Goal: Task Accomplishment & Management: Complete application form

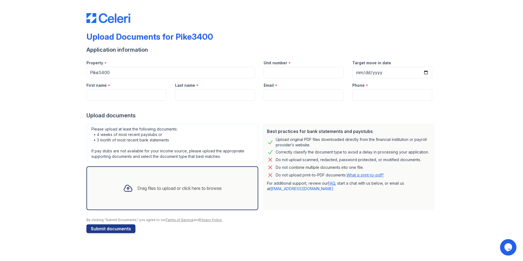
click at [139, 189] on div "Drag files to upload or click here to browse" at bounding box center [179, 188] width 84 height 7
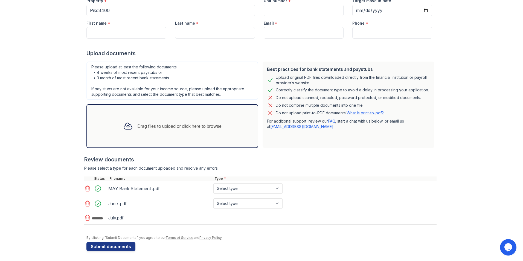
scroll to position [63, 0]
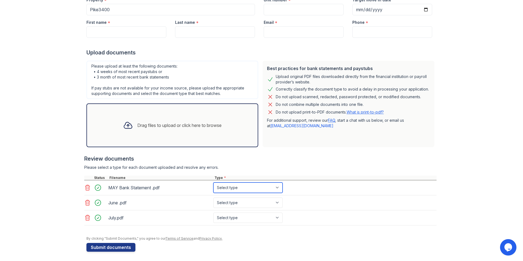
click at [268, 186] on select "Select type Paystub Bank Statement Offer Letter Tax Documents Benefit Award Let…" at bounding box center [247, 187] width 69 height 10
select select "bank_statement"
click at [213, 182] on select "Select type Paystub Bank Statement Offer Letter Tax Documents Benefit Award Let…" at bounding box center [247, 187] width 69 height 10
click at [247, 201] on select "Select type Paystub Bank Statement Offer Letter Tax Documents Benefit Award Let…" at bounding box center [247, 203] width 69 height 10
select select "bank_statement"
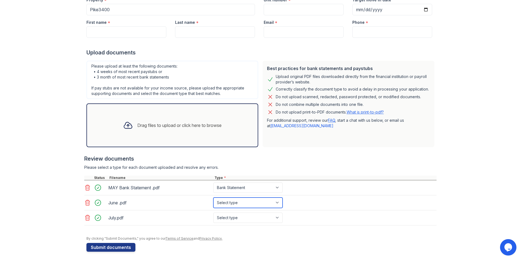
click at [213, 198] on select "Select type Paystub Bank Statement Offer Letter Tax Documents Benefit Award Let…" at bounding box center [247, 203] width 69 height 10
click at [249, 217] on select "Select type Paystub Bank Statement Offer Letter Tax Documents Benefit Award Let…" at bounding box center [247, 218] width 69 height 10
select select "bank_statement"
click at [213, 213] on select "Select type Paystub Bank Statement Offer Letter Tax Documents Benefit Award Let…" at bounding box center [247, 218] width 69 height 10
click at [318, 165] on div "Please select a type for each document uploaded and resolve any errors." at bounding box center [260, 167] width 352 height 5
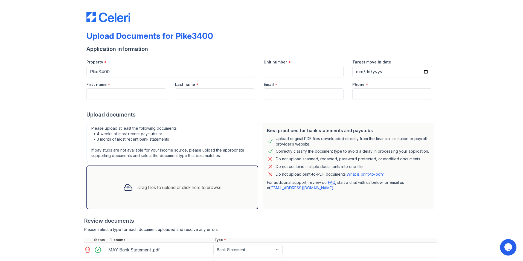
scroll to position [0, 0]
click at [305, 69] on input "Unit number" at bounding box center [304, 72] width 80 height 11
type input "209"
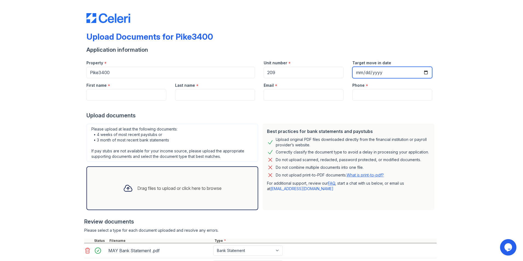
click at [426, 73] on input "Target move in date" at bounding box center [392, 72] width 80 height 11
type input "[DATE]"
click at [112, 96] on input "First name" at bounding box center [126, 94] width 80 height 11
type input "[PERSON_NAME]"
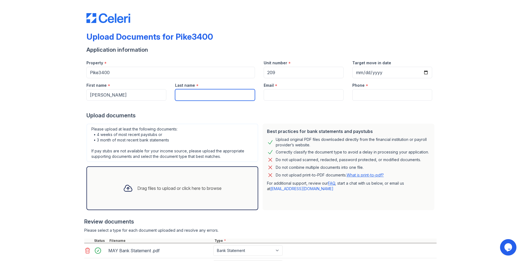
type input "[PERSON_NAME]"
type input "4342280046"
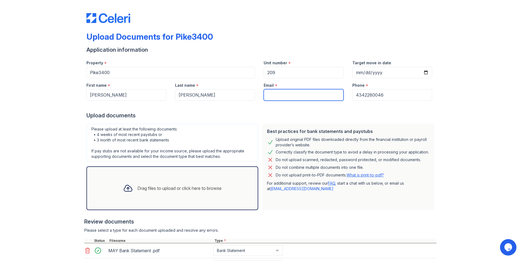
click at [333, 95] on input "Email" at bounding box center [304, 94] width 80 height 11
type input "[EMAIL_ADDRESS][DOMAIN_NAME]"
click at [501, 126] on div "Upload Documents for Pike3400 Application information Property * Pike3400 Unit …" at bounding box center [262, 163] width 506 height 326
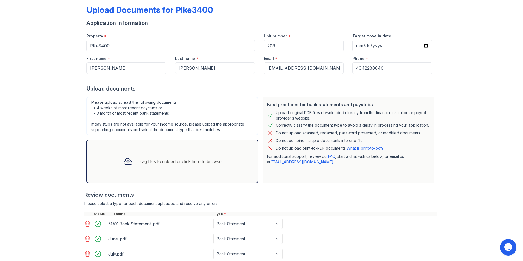
scroll to position [65, 0]
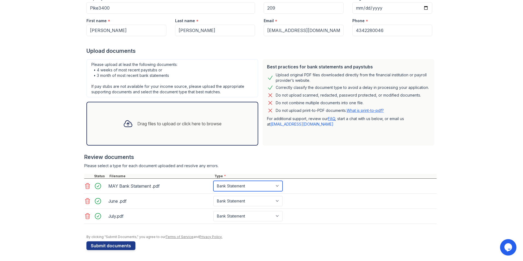
click at [274, 185] on select "Select type Paystub Bank Statement Offer Letter Tax Documents Benefit Award Let…" at bounding box center [247, 186] width 69 height 10
click at [119, 245] on button "Submit documents" at bounding box center [110, 245] width 49 height 9
